Goal: Task Accomplishment & Management: Manage account settings

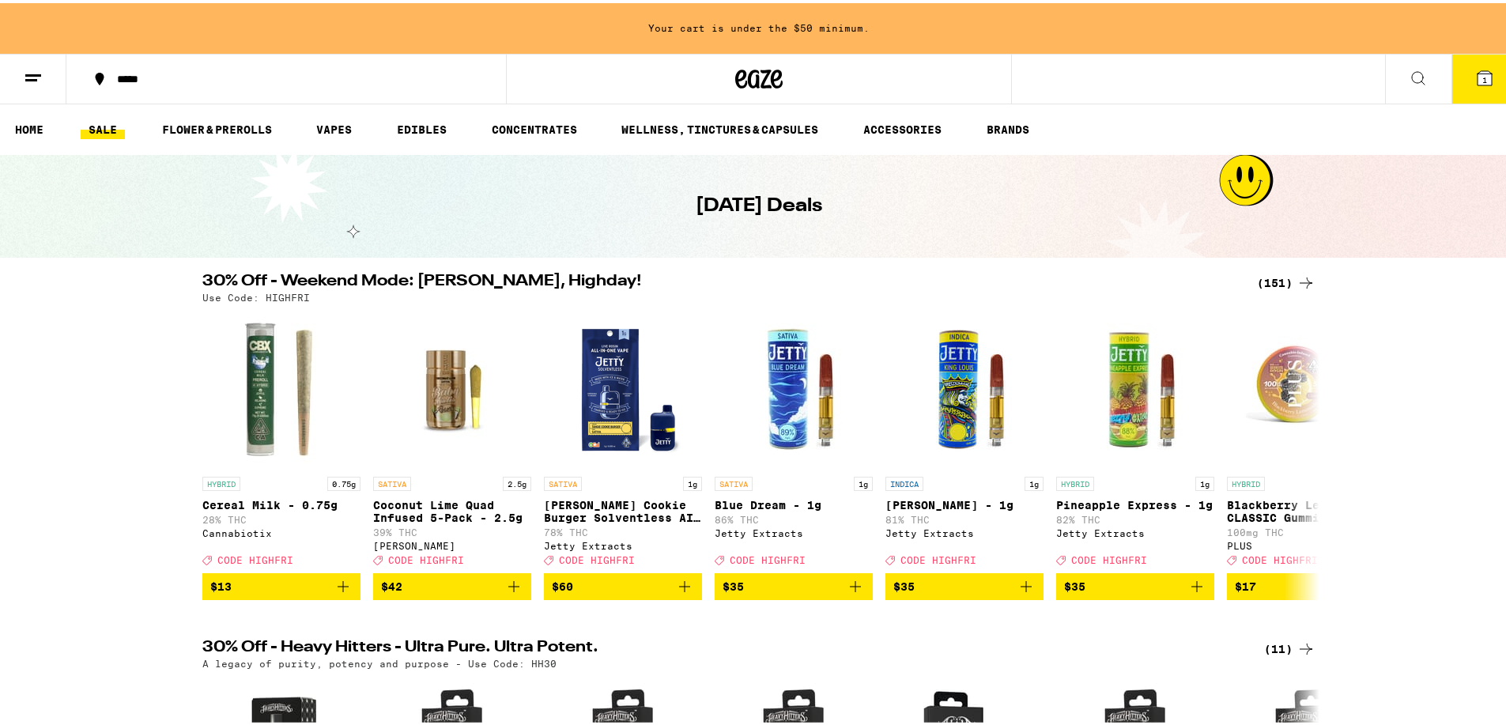
click at [18, 69] on button at bounding box center [33, 76] width 66 height 50
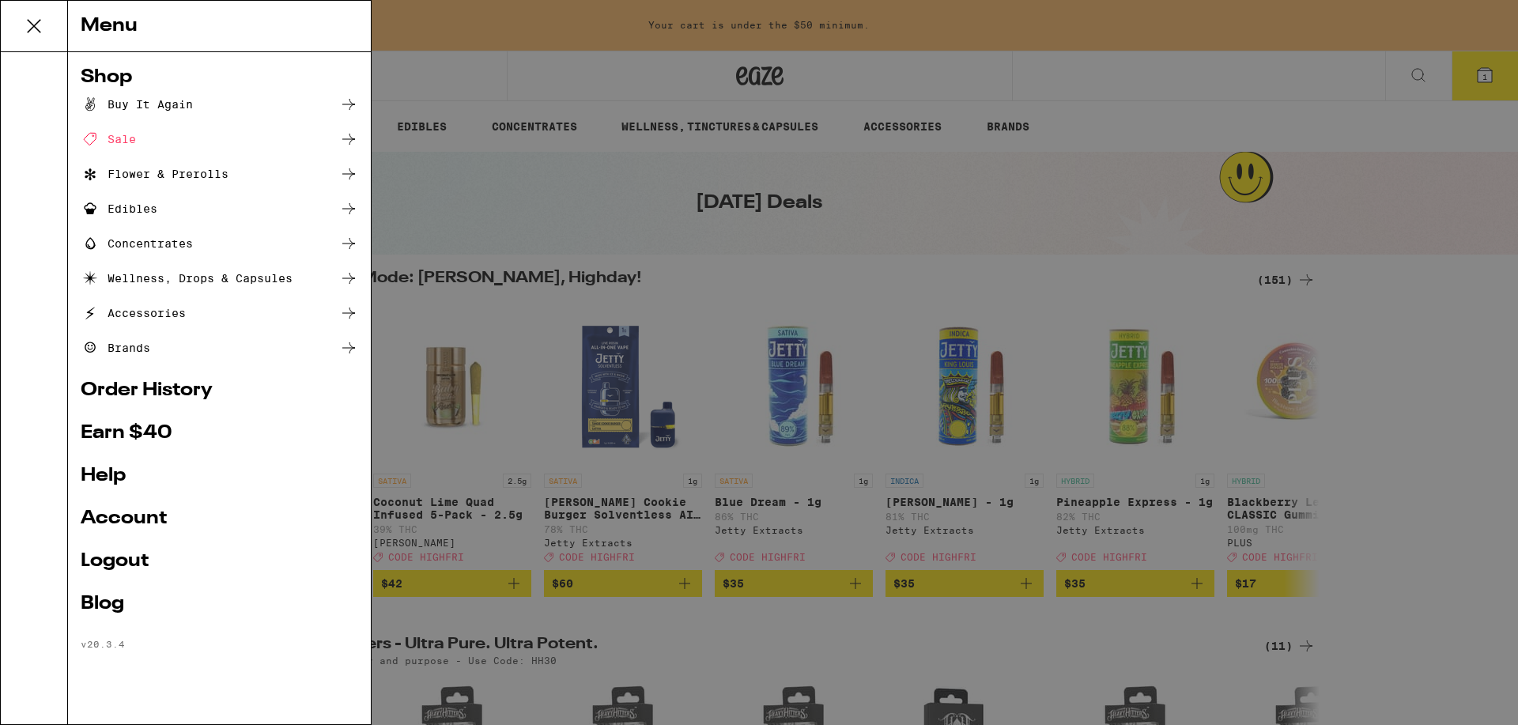
click at [146, 528] on link "Account" at bounding box center [220, 518] width 278 height 19
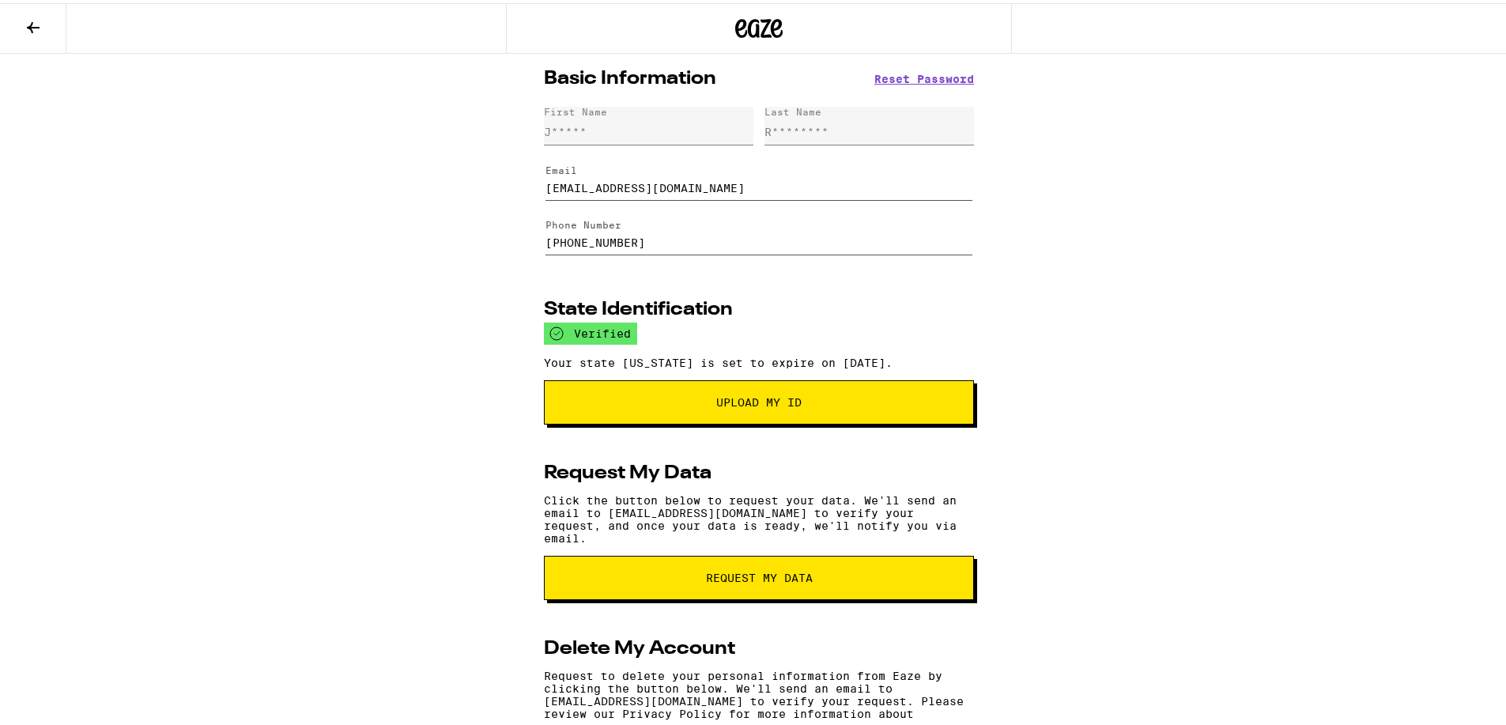
click at [32, 25] on icon at bounding box center [33, 24] width 19 height 19
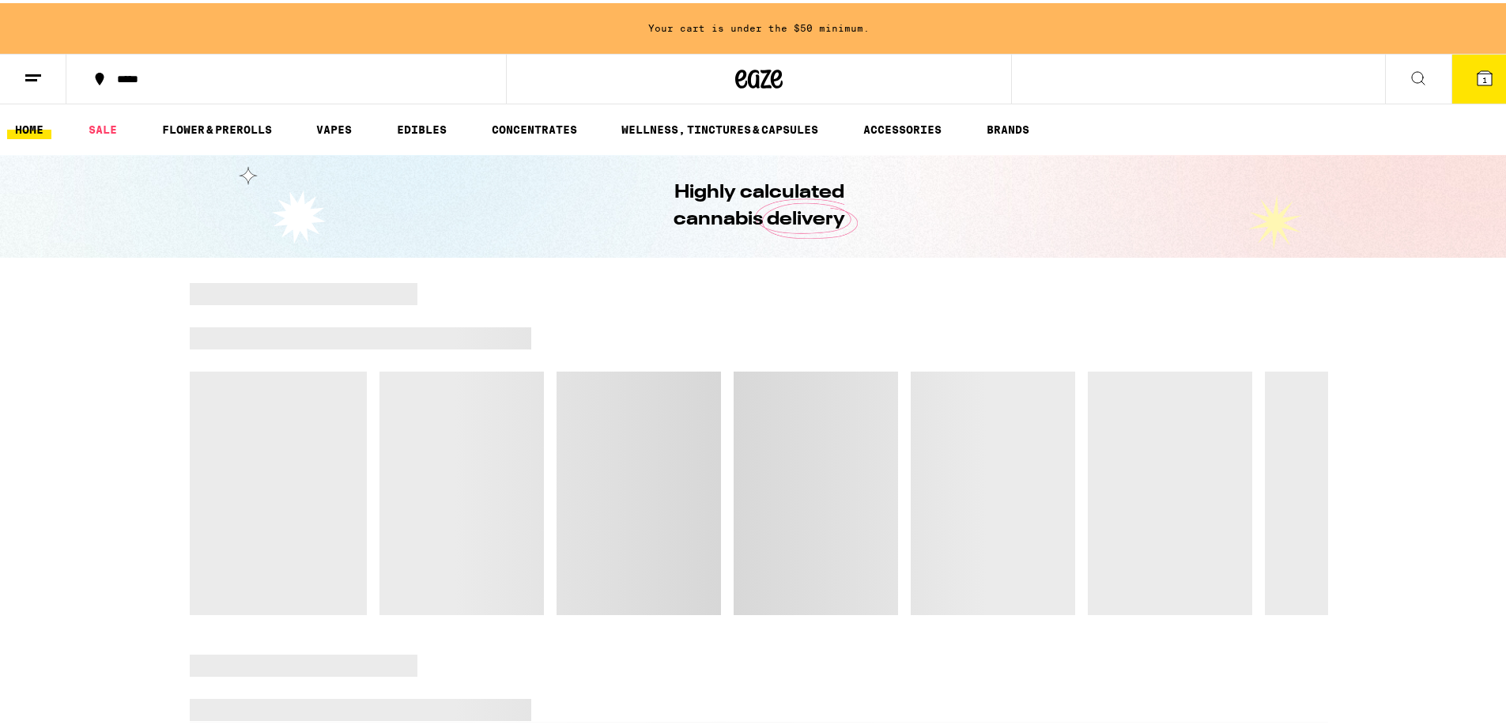
click at [32, 79] on icon at bounding box center [33, 75] width 19 height 19
